Goal: Task Accomplishment & Management: Manage account settings

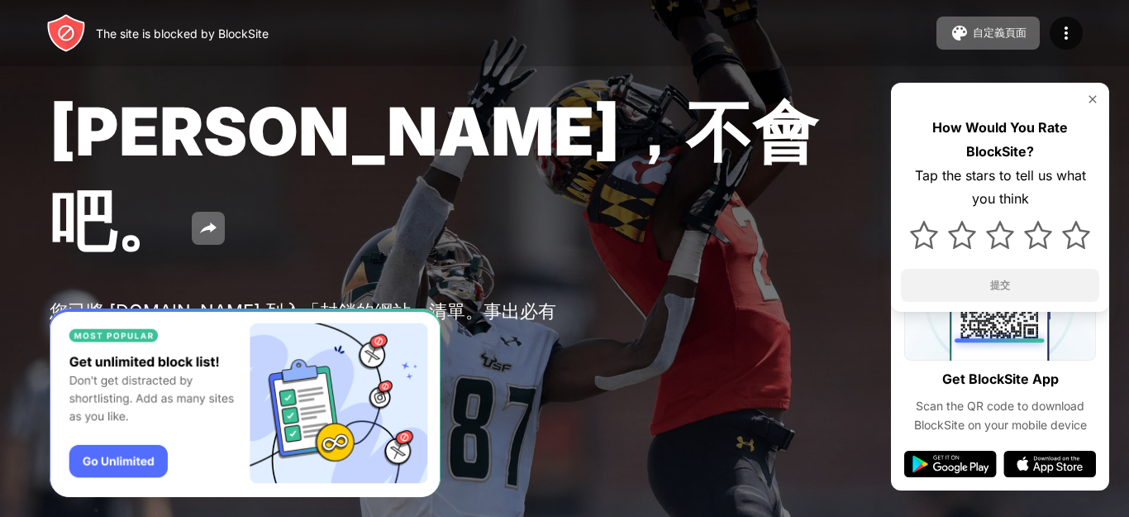
click at [1093, 97] on img at bounding box center [1092, 99] width 13 height 13
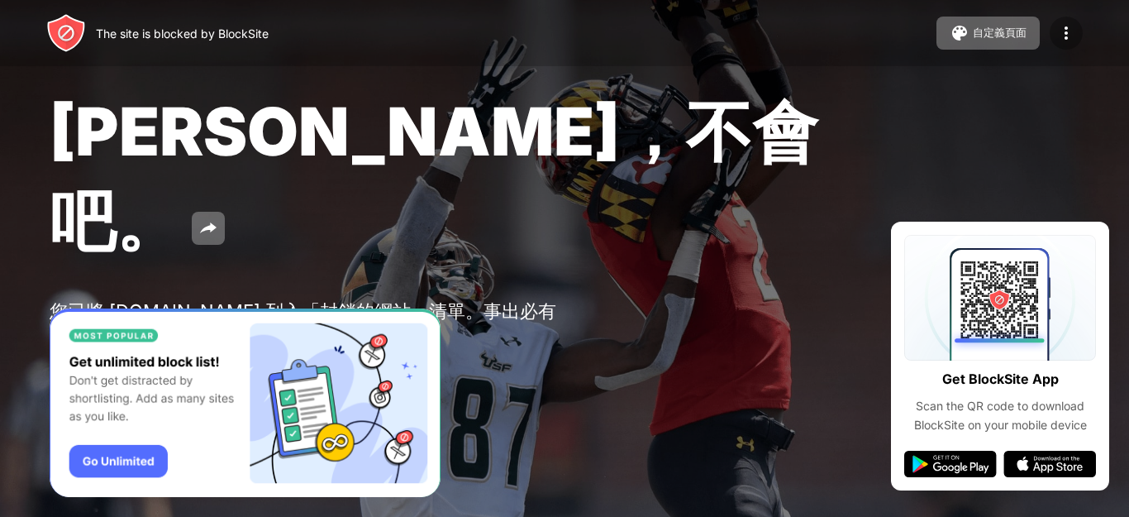
click at [1072, 20] on div at bounding box center [1066, 33] width 33 height 33
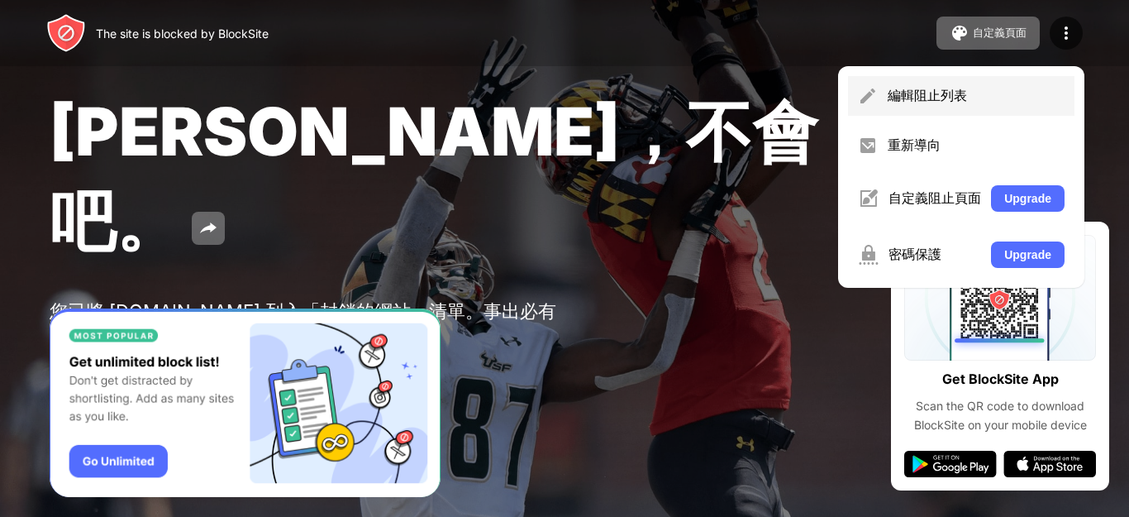
click at [928, 91] on div "編輯阻止列表" at bounding box center [976, 96] width 177 height 18
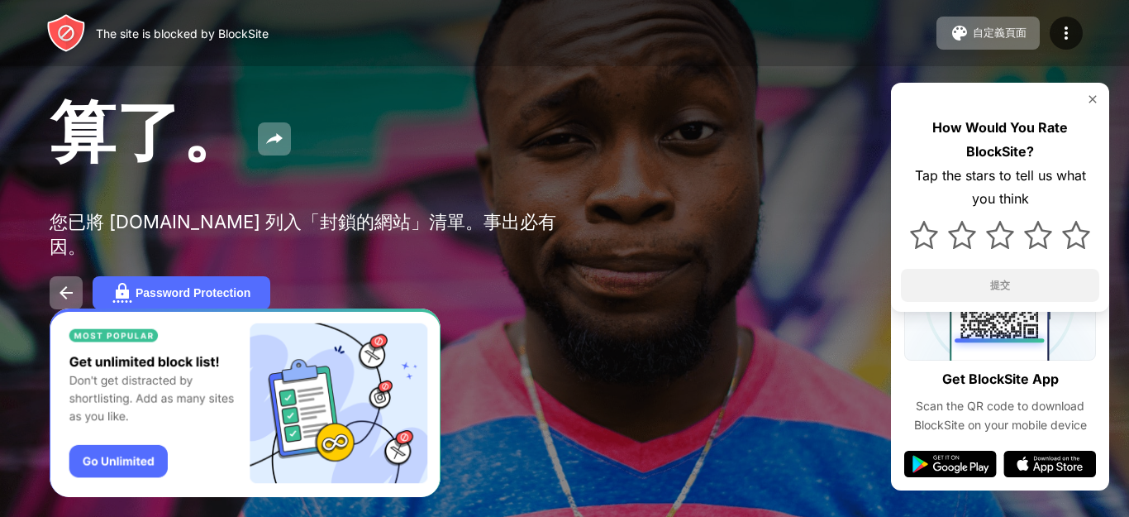
click at [1094, 96] on img at bounding box center [1092, 99] width 13 height 13
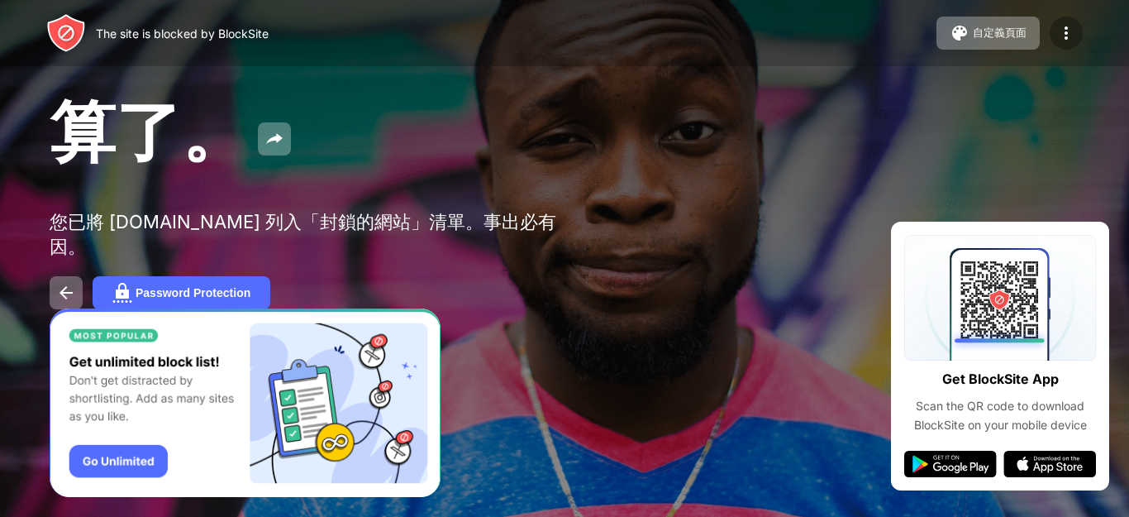
click at [1071, 24] on img at bounding box center [1066, 33] width 20 height 20
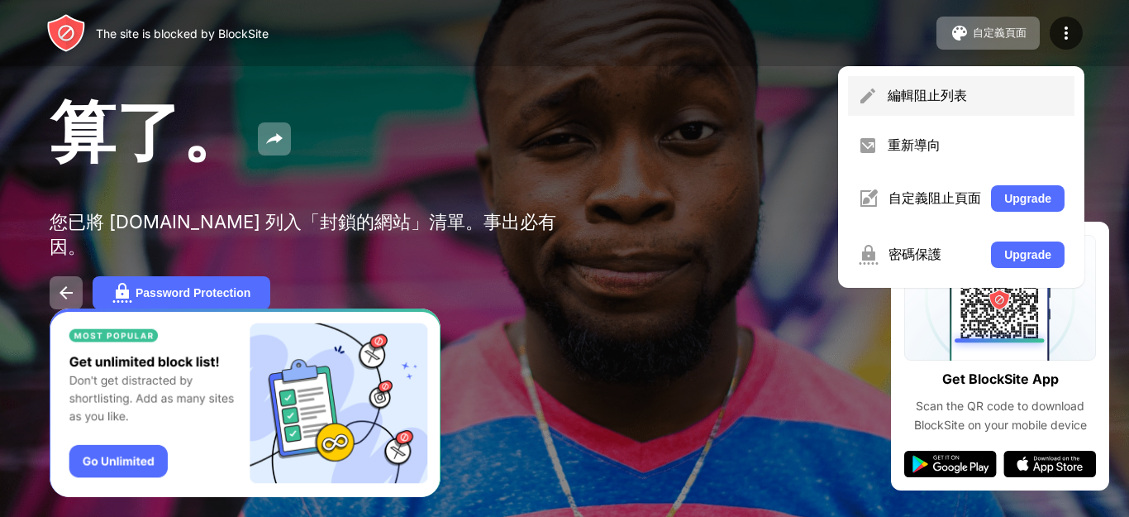
click at [931, 88] on div "編輯阻止列表" at bounding box center [976, 96] width 177 height 18
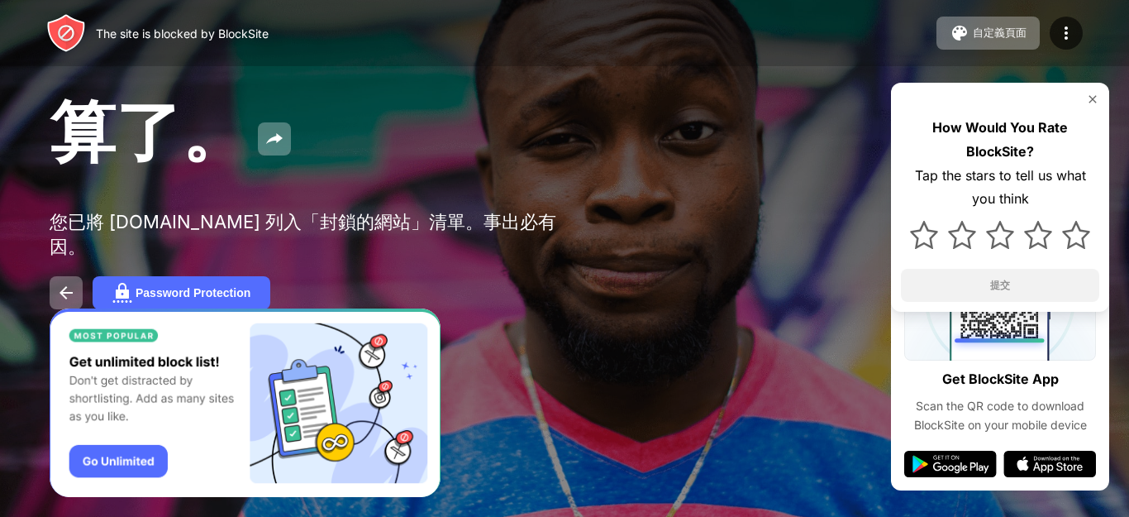
click at [1093, 95] on img at bounding box center [1092, 99] width 13 height 13
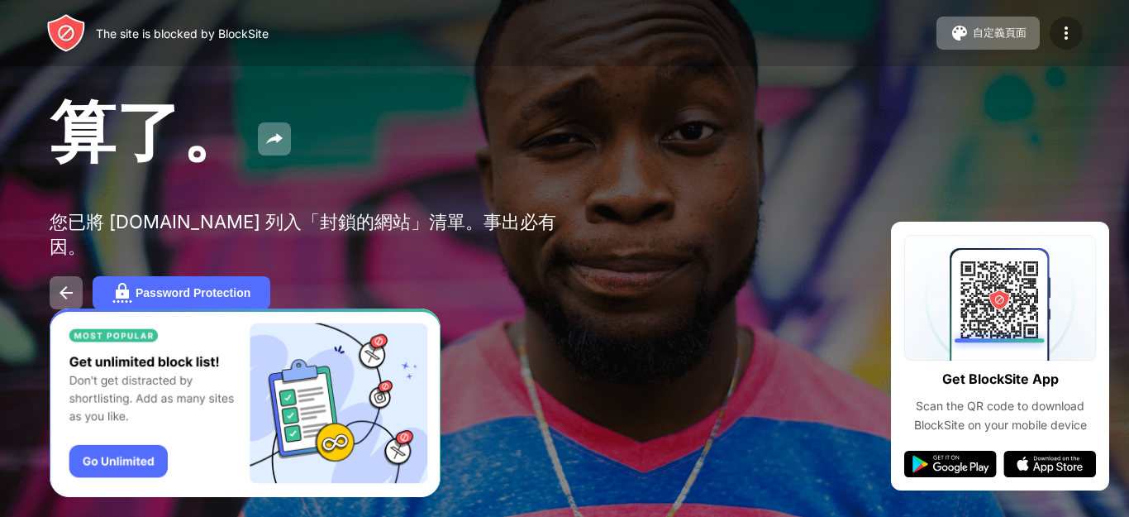
click at [1069, 33] on img at bounding box center [1066, 33] width 20 height 20
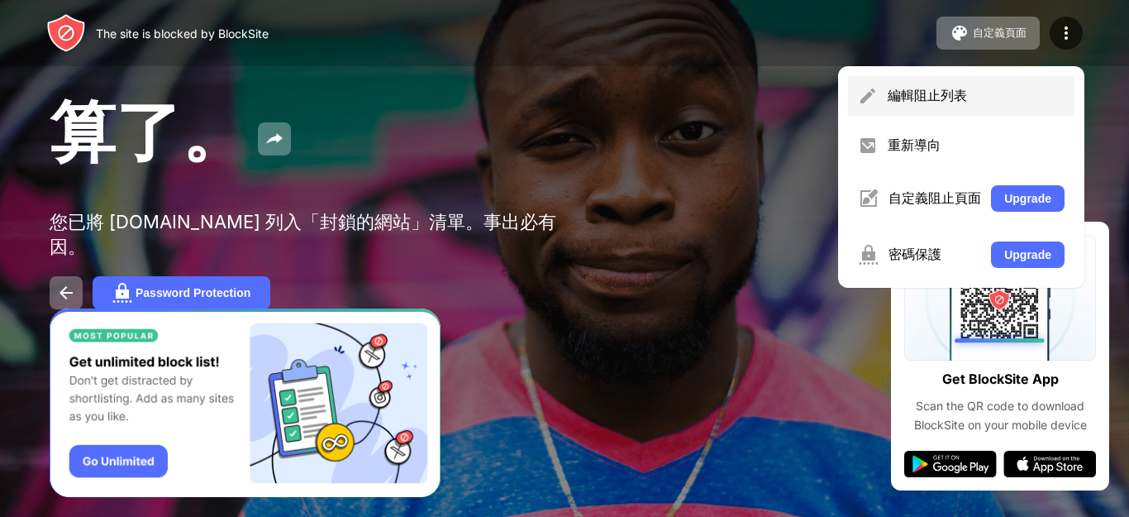
click at [916, 96] on div "編輯阻止列表" at bounding box center [976, 96] width 177 height 18
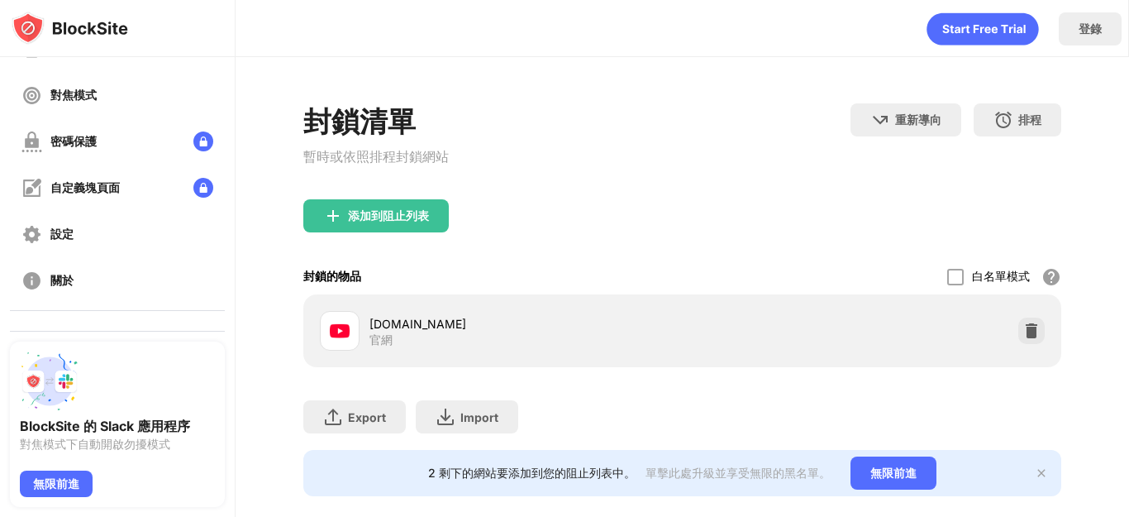
scroll to position [164, 0]
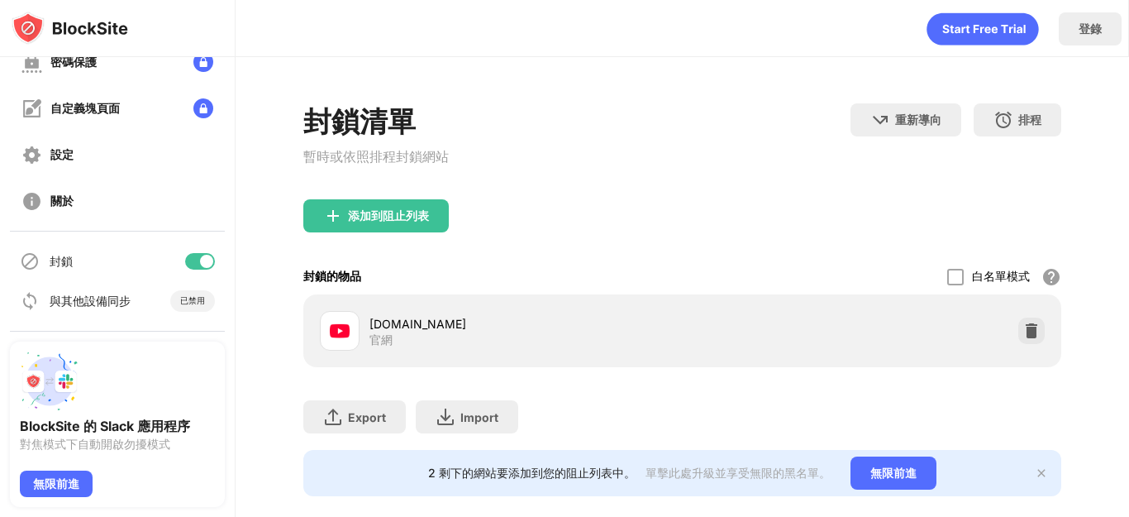
click at [185, 255] on div at bounding box center [200, 261] width 30 height 17
